Goal: Transaction & Acquisition: Purchase product/service

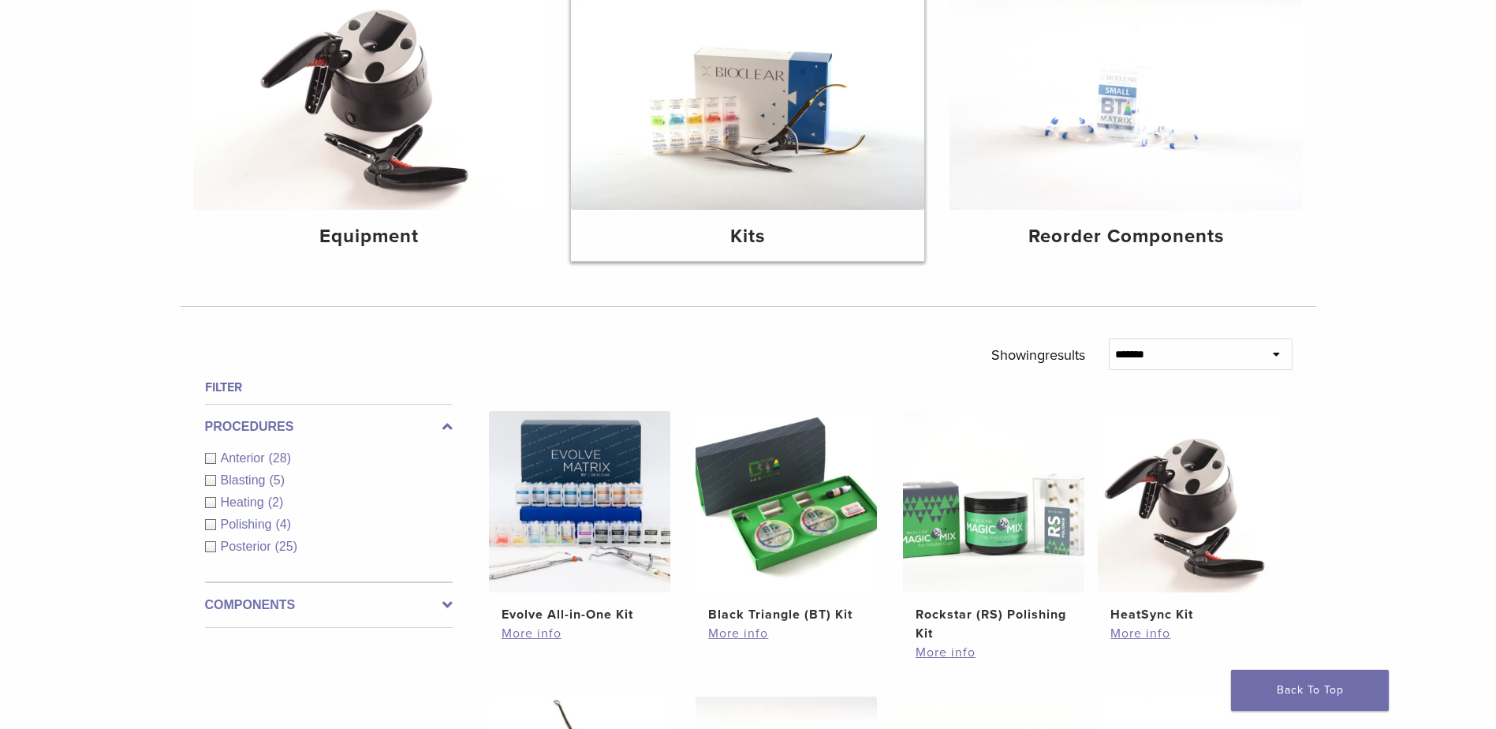
scroll to position [235, 0]
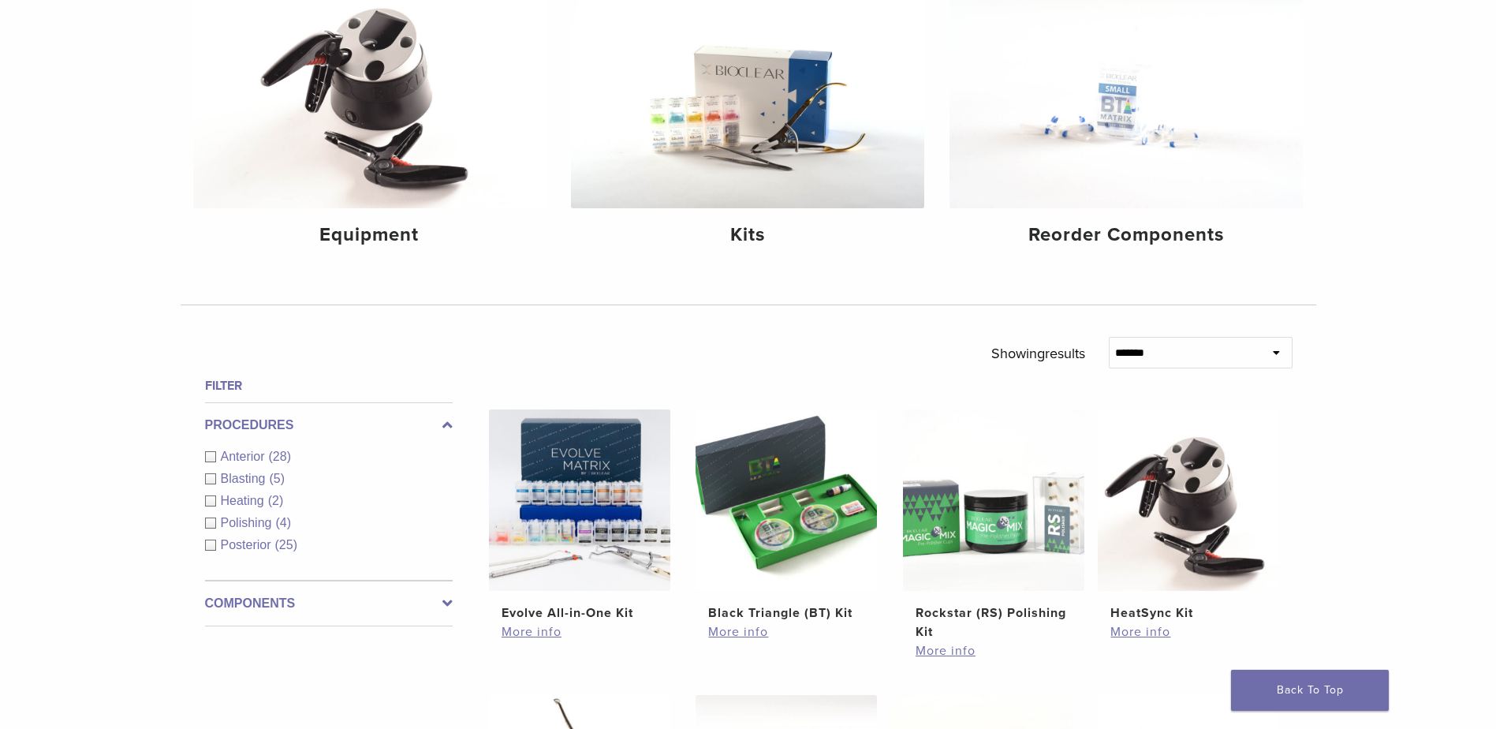
click at [210, 460] on div "Anterior (28)" at bounding box center [329, 456] width 248 height 19
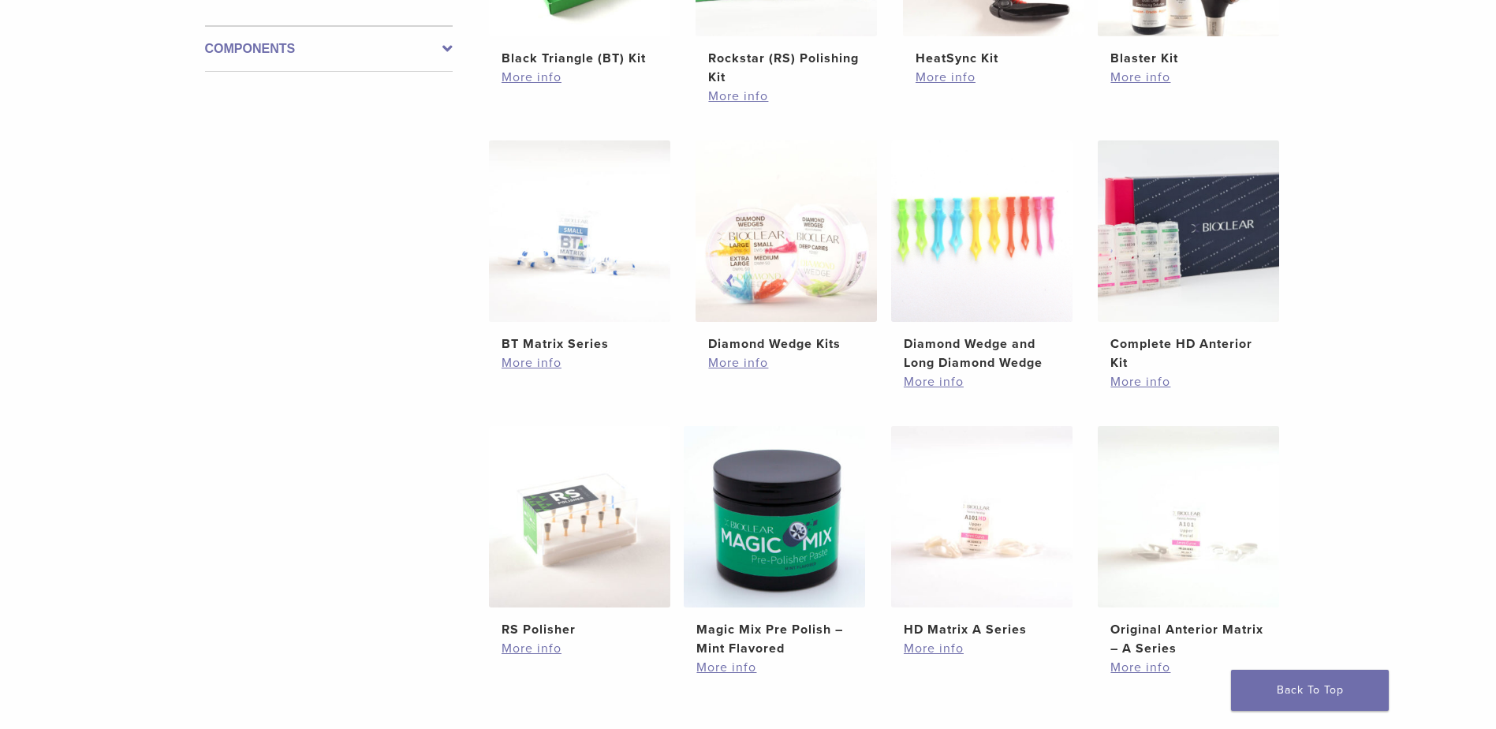
scroll to position [787, 0]
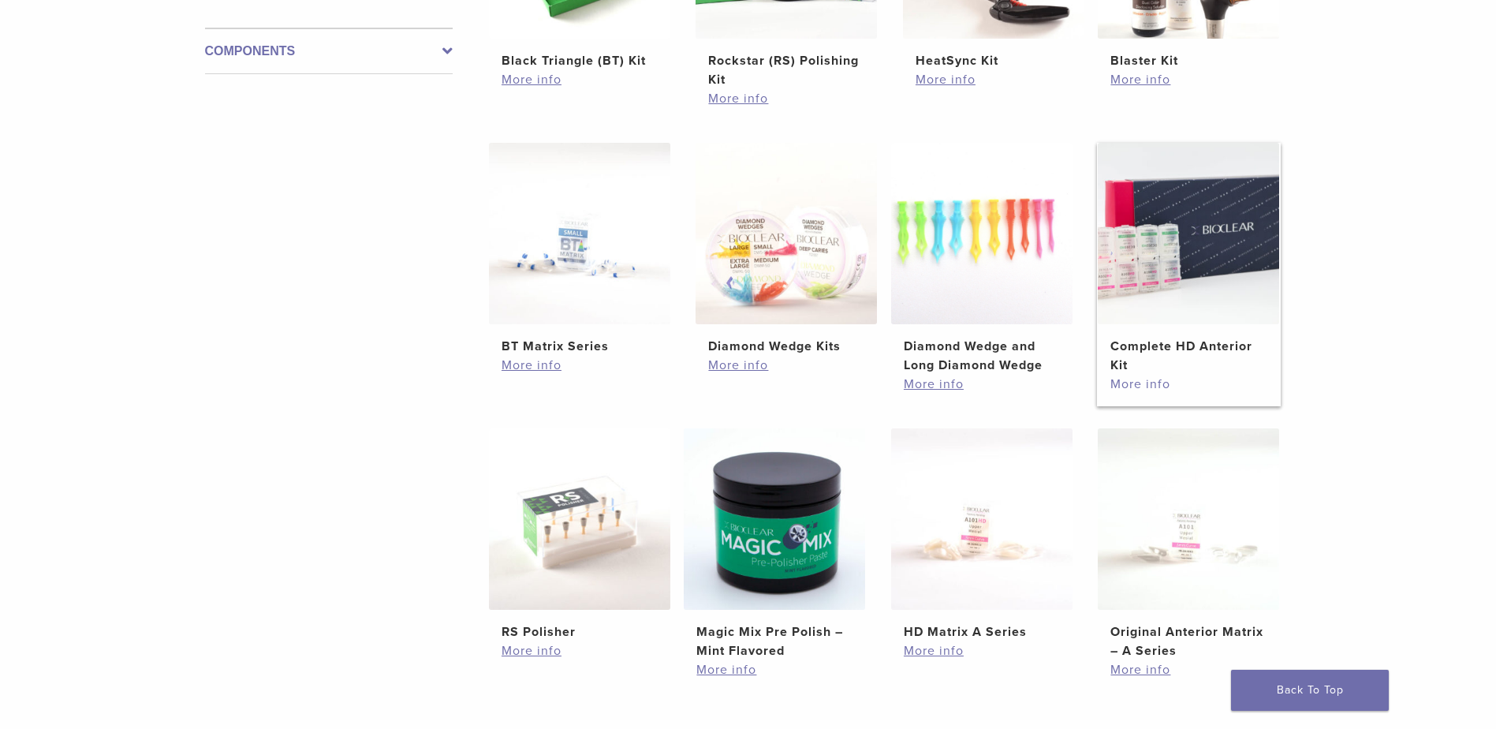
click at [1158, 382] on link "More info" at bounding box center [1188, 384] width 156 height 19
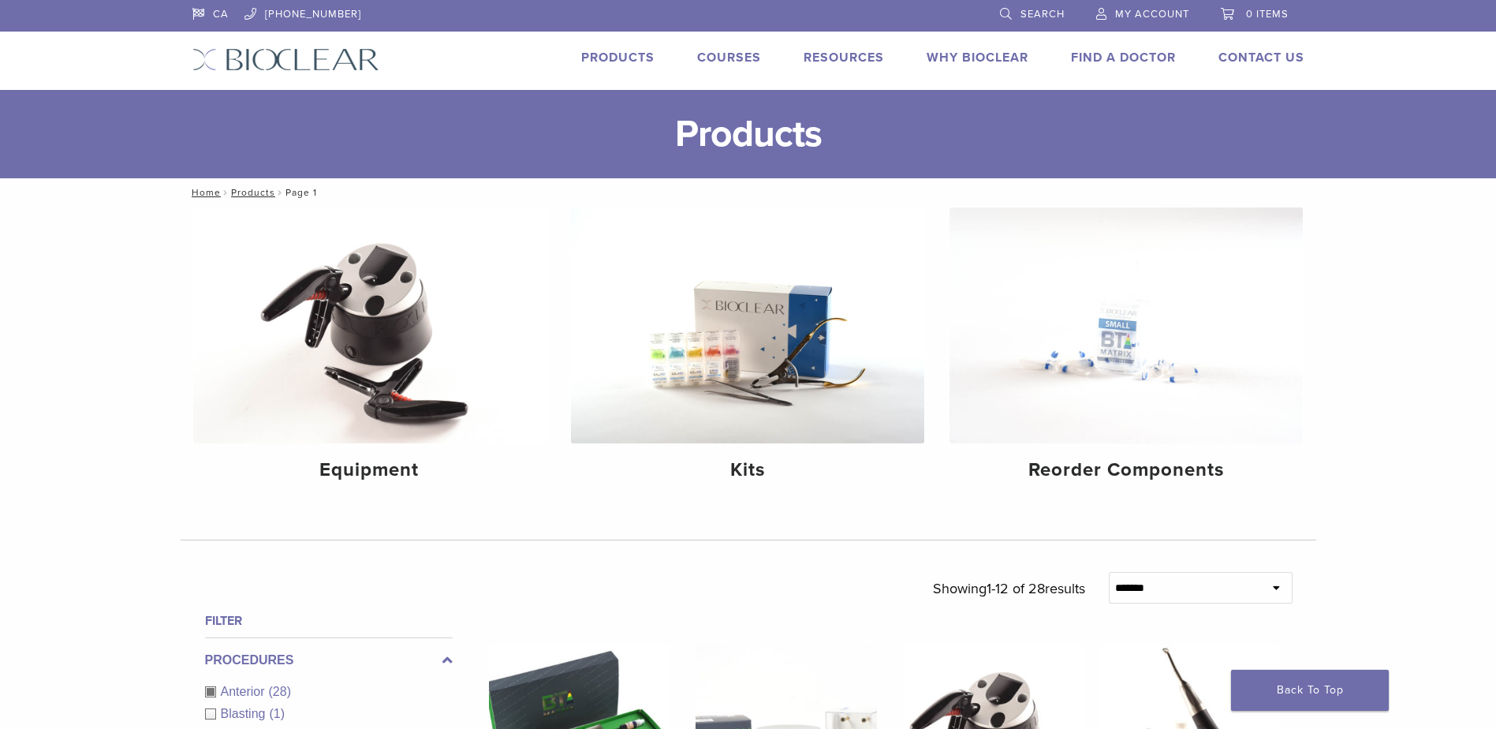
scroll to position [787, 0]
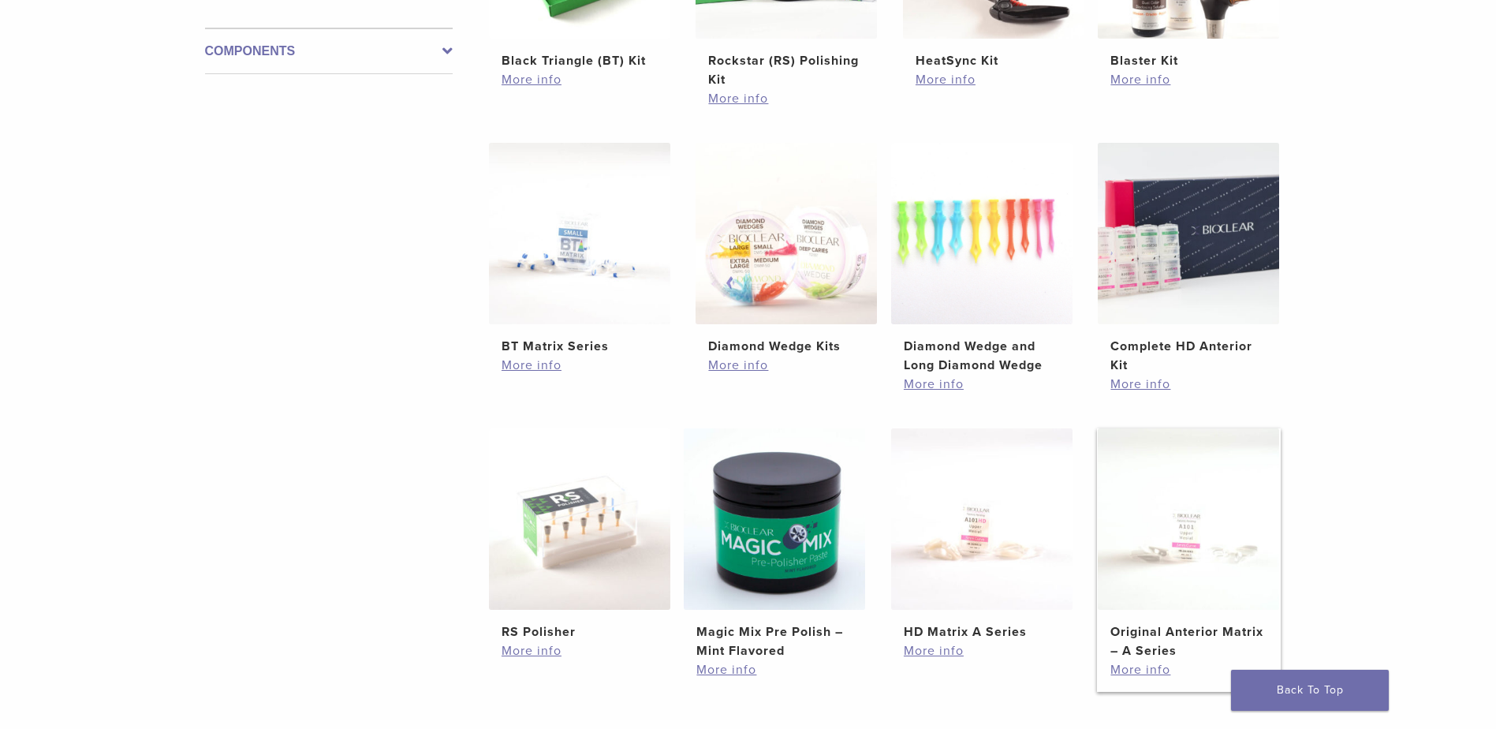
click at [1165, 652] on h2 "Original Anterior Matrix – A Series" at bounding box center [1188, 641] width 156 height 38
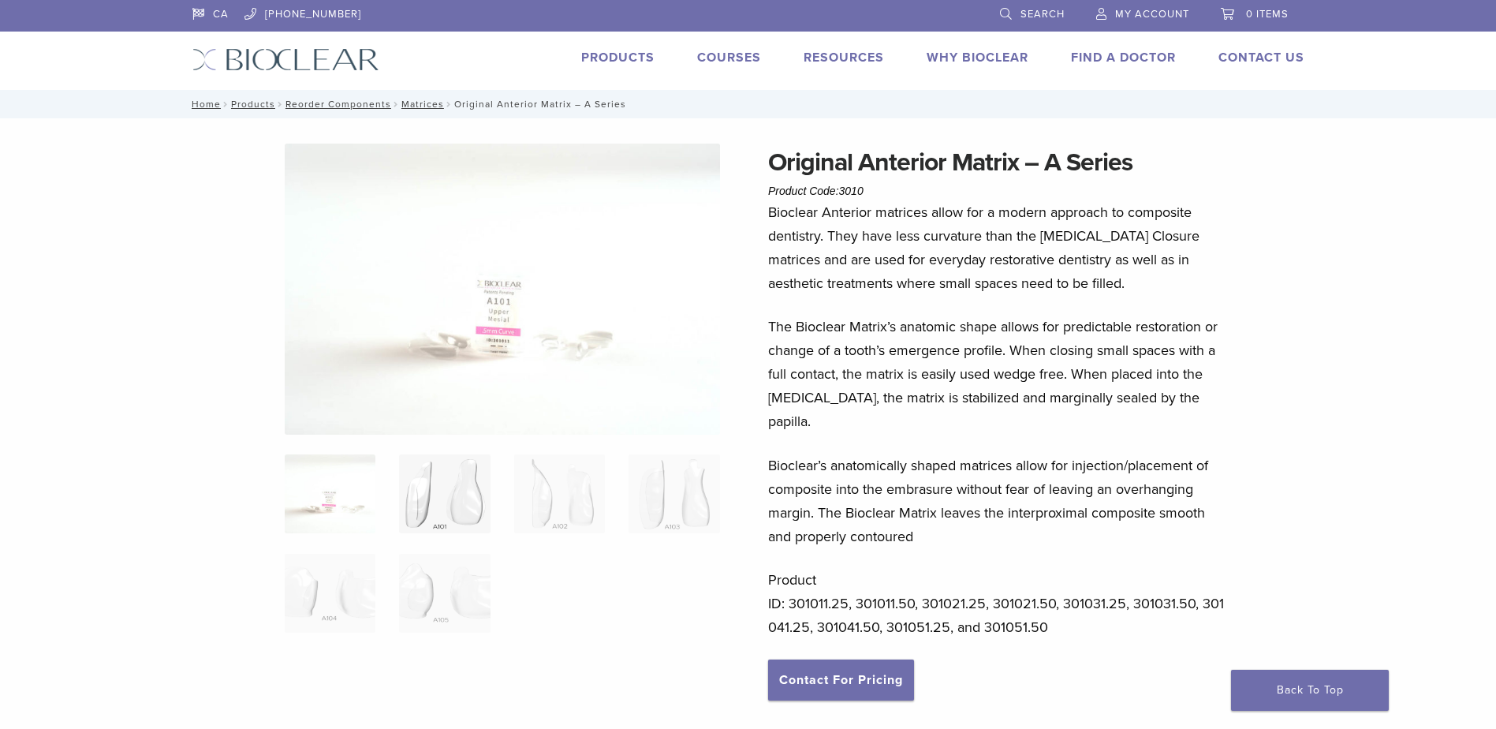
click at [436, 504] on img at bounding box center [444, 493] width 91 height 79
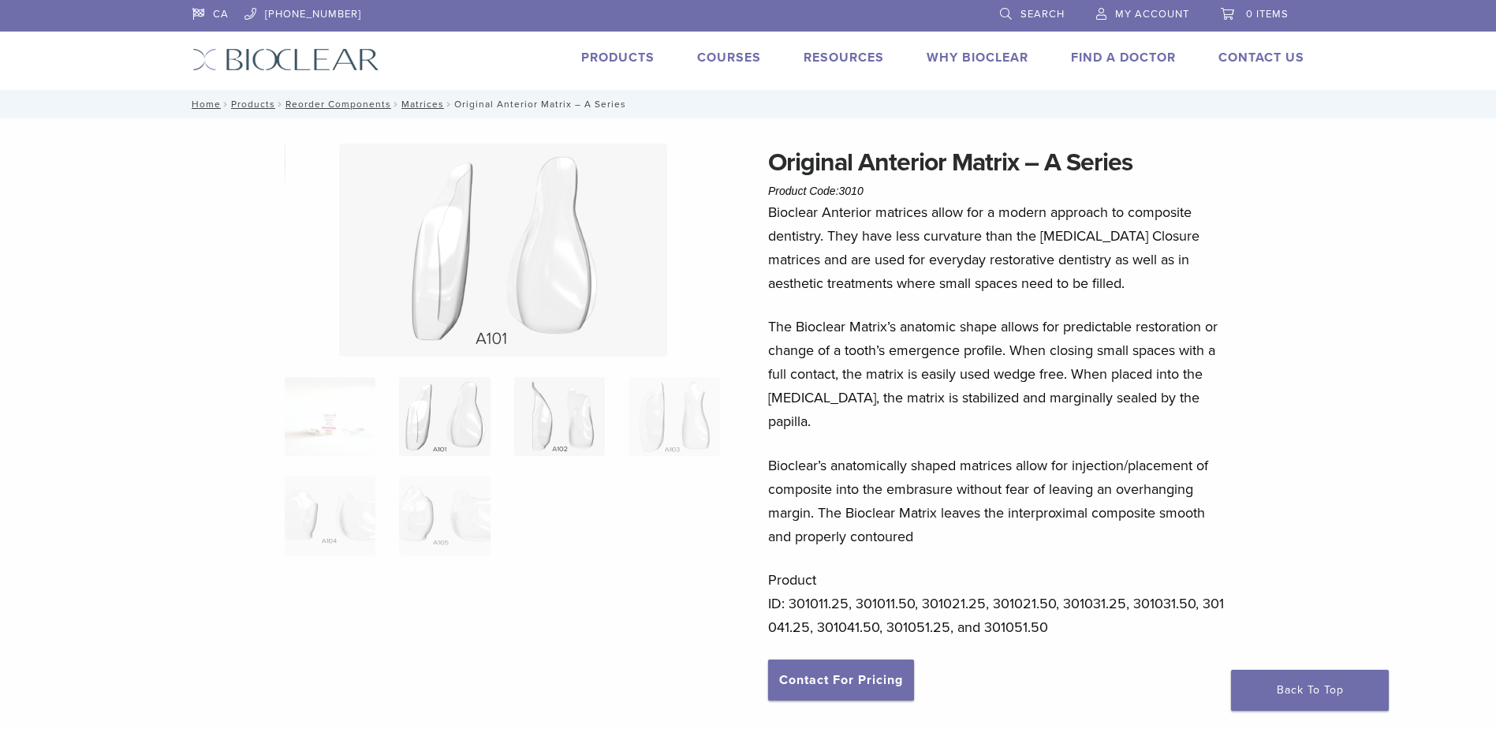
click at [558, 428] on img at bounding box center [559, 416] width 91 height 79
click at [655, 426] on img at bounding box center [673, 416] width 91 height 79
click at [364, 520] on img at bounding box center [330, 515] width 91 height 79
click at [437, 522] on img at bounding box center [444, 515] width 91 height 79
click at [611, 55] on link "Products" at bounding box center [617, 58] width 73 height 16
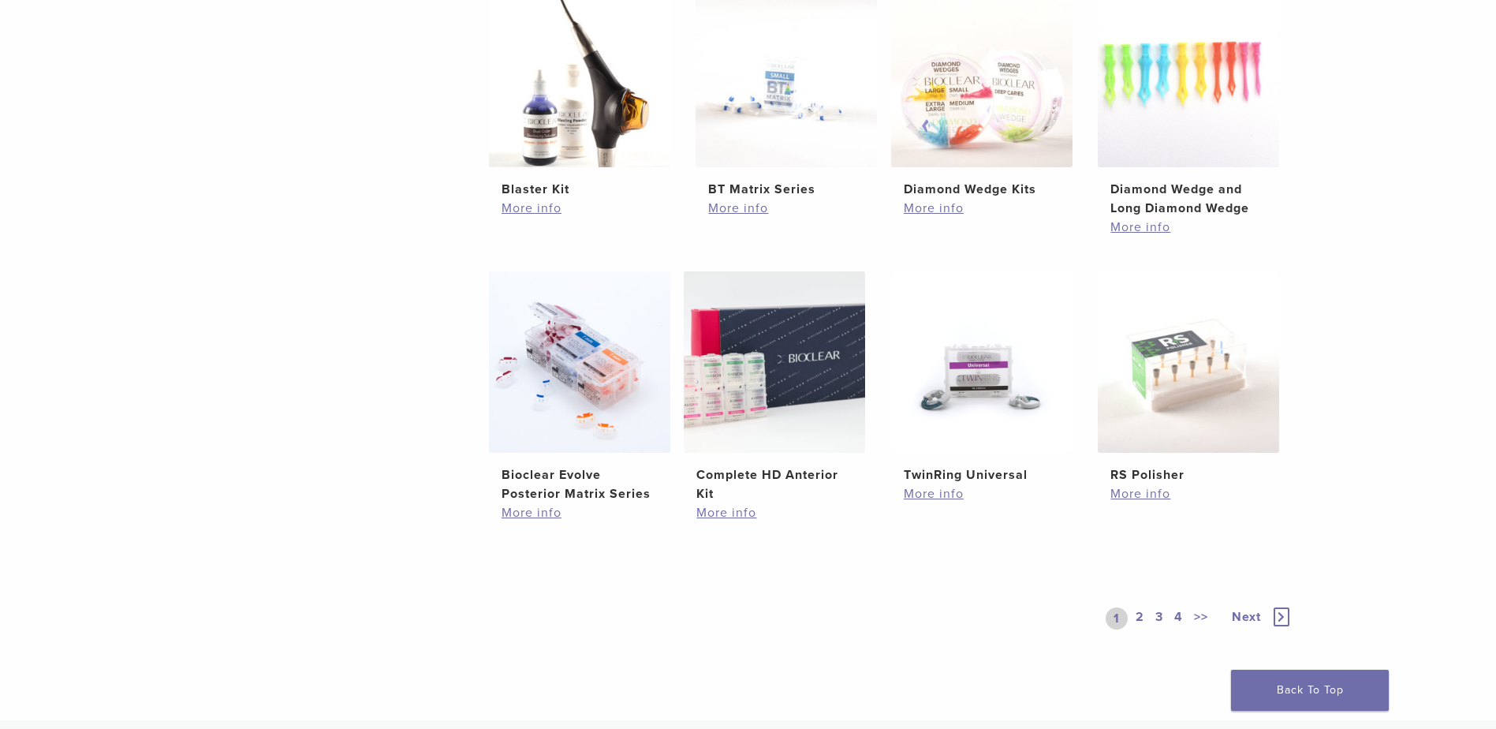
scroll to position [945, 0]
click at [760, 420] on img at bounding box center [774, 360] width 181 height 181
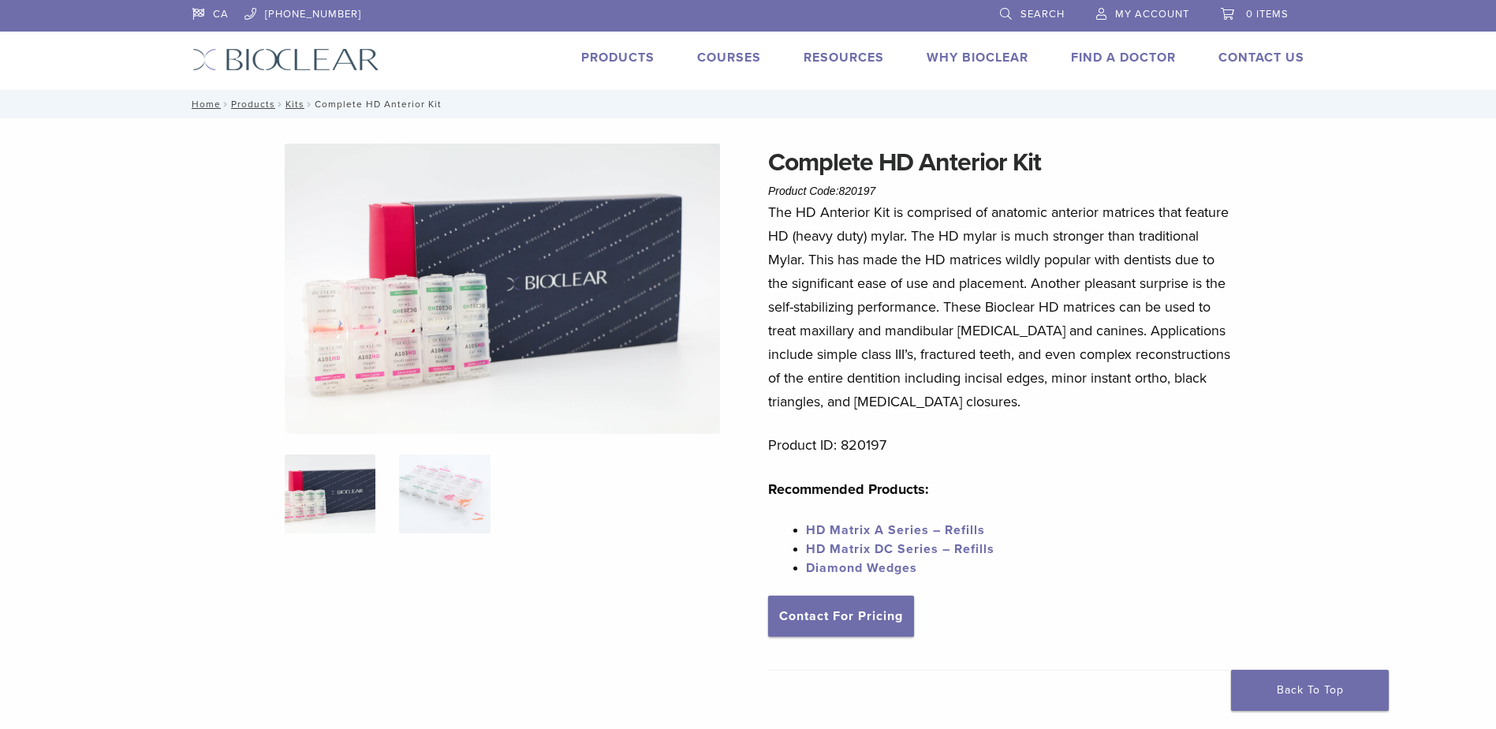
click at [891, 530] on link "HD Matrix A Series – Refills" at bounding box center [895, 530] width 179 height 16
click at [893, 544] on span "HD Matrix DC Series – Refills" at bounding box center [900, 549] width 188 height 16
click at [891, 569] on link "Diamond Wedges" at bounding box center [861, 568] width 111 height 16
